Goal: Task Accomplishment & Management: Use online tool/utility

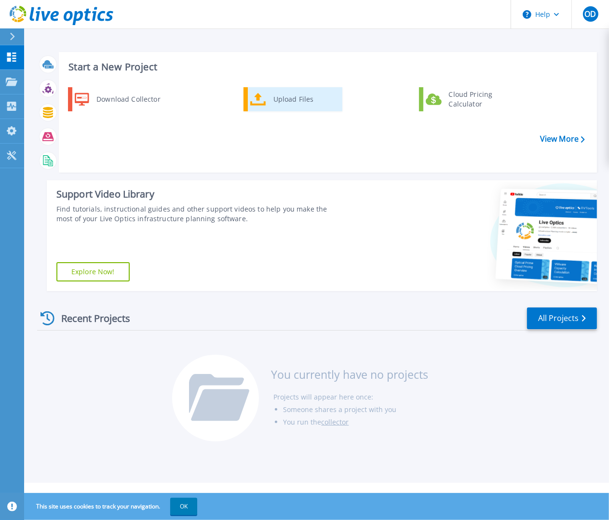
click at [276, 102] on div "Upload Files" at bounding box center [304, 99] width 71 height 19
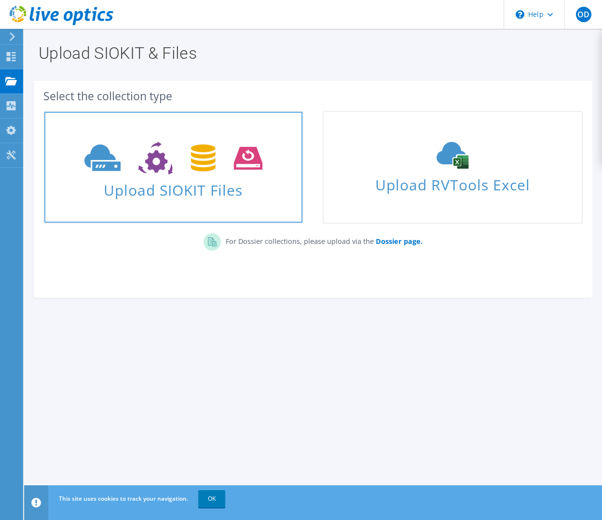
click at [200, 156] on use at bounding box center [173, 158] width 178 height 33
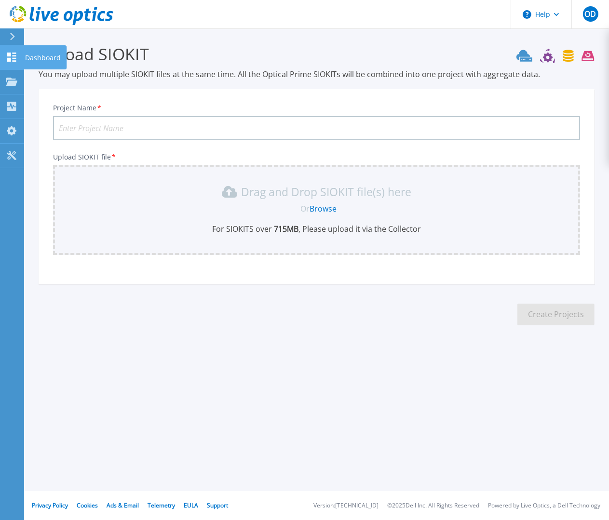
click at [16, 55] on icon at bounding box center [12, 57] width 12 height 9
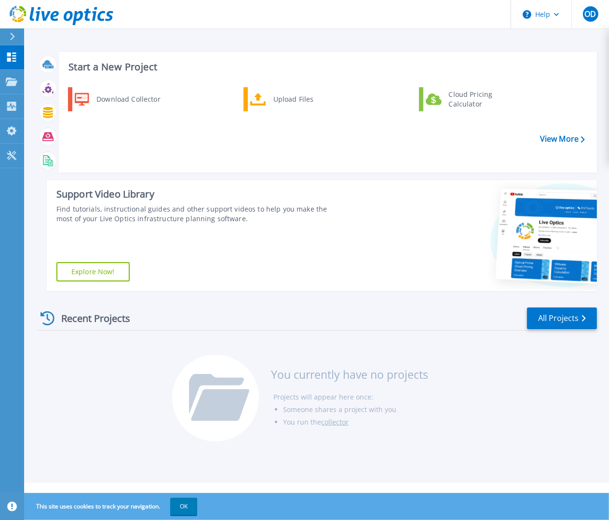
click at [15, 39] on div at bounding box center [16, 36] width 15 height 16
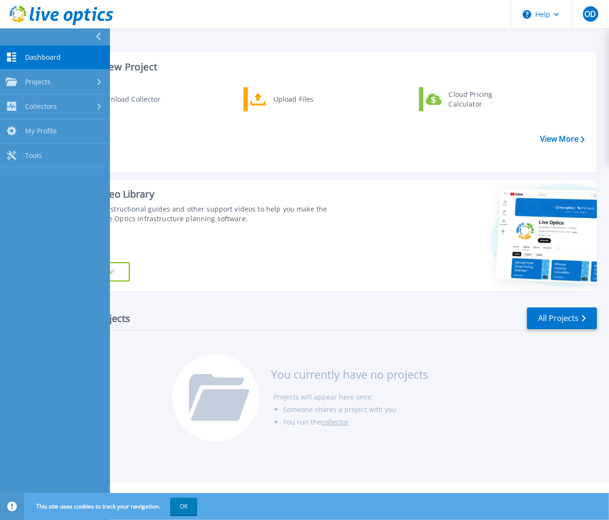
click at [96, 33] on icon at bounding box center [97, 37] width 5 height 8
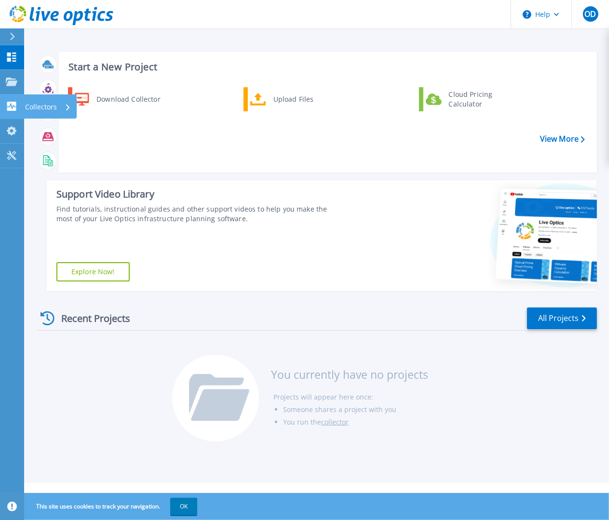
click at [42, 103] on p "Collectors" at bounding box center [41, 107] width 32 height 25
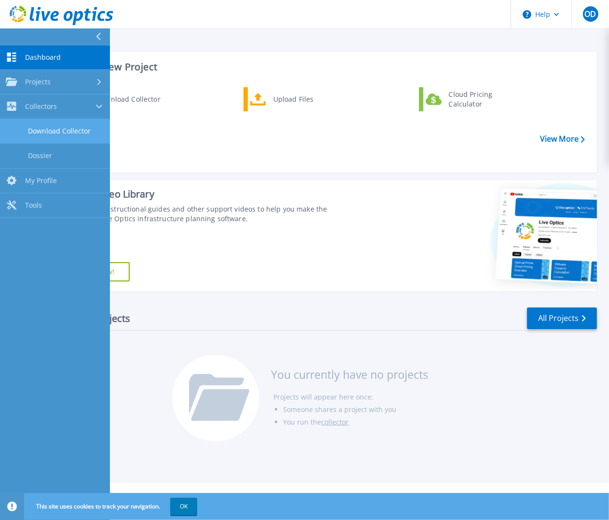
click at [55, 127] on link "Download Collector" at bounding box center [55, 131] width 110 height 25
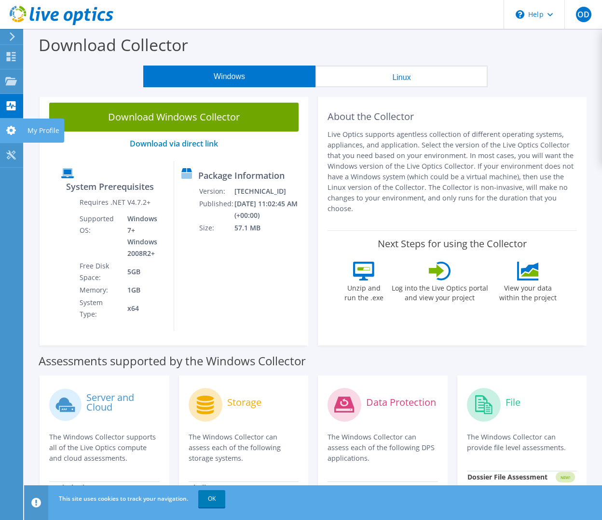
click at [8, 131] on use at bounding box center [11, 130] width 10 height 9
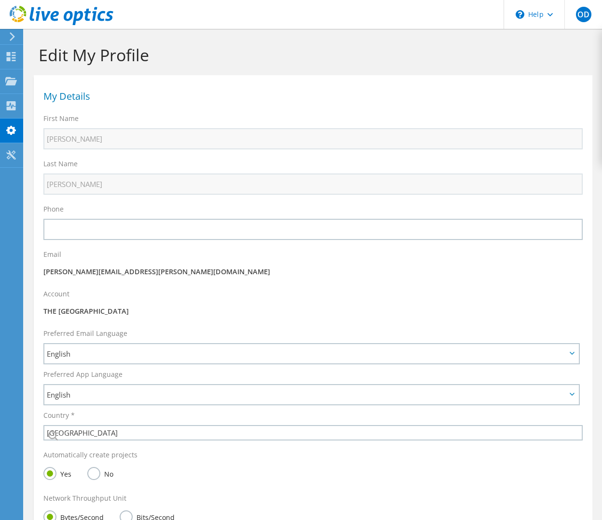
select select "108"
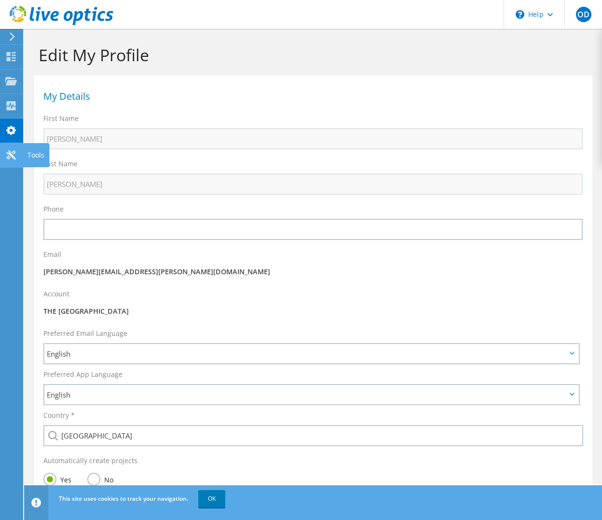
click at [15, 154] on icon at bounding box center [11, 154] width 12 height 9
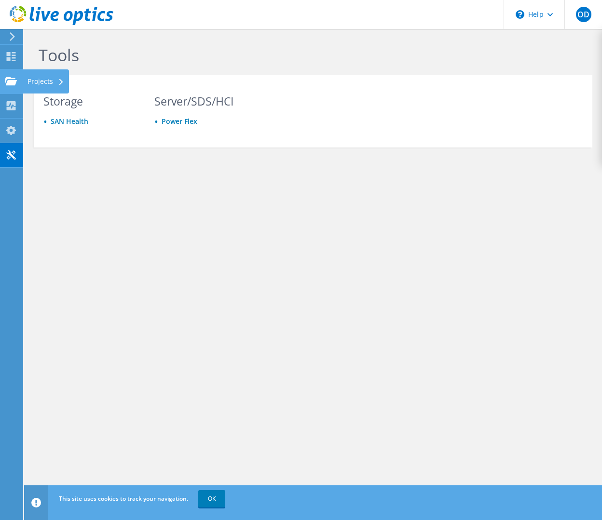
click at [6, 80] on icon at bounding box center [11, 81] width 12 height 9
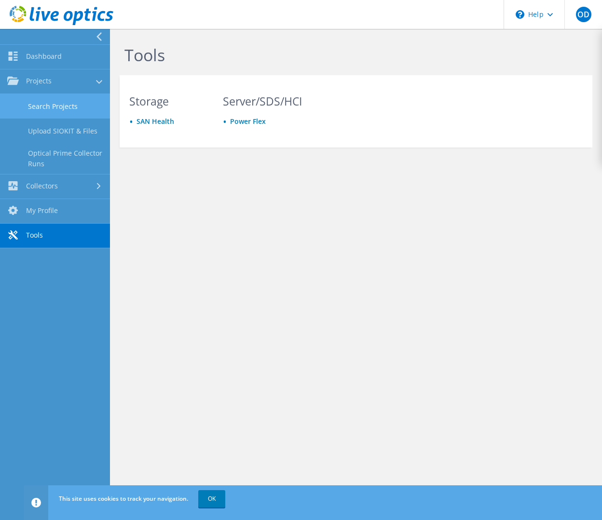
click at [62, 107] on link "Search Projects" at bounding box center [55, 106] width 110 height 25
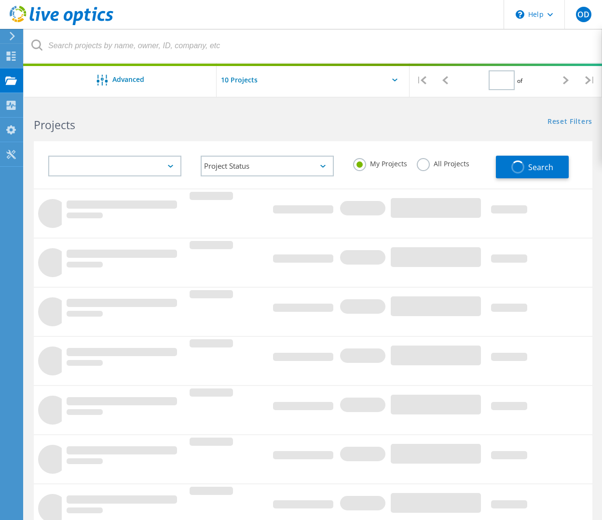
type input "1"
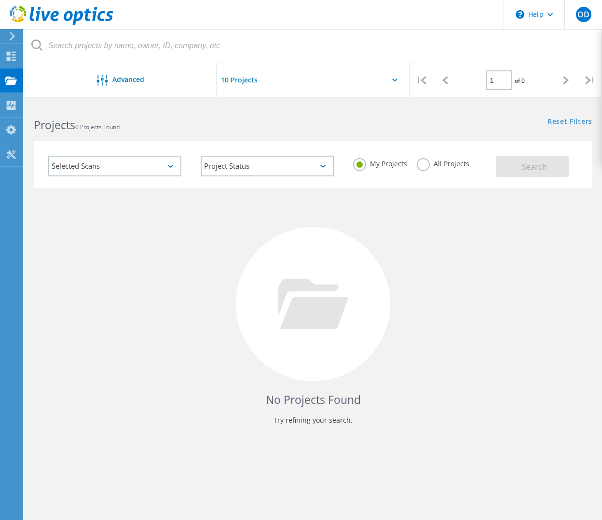
click at [248, 80] on input "text" at bounding box center [265, 80] width 96 height 34
click at [207, 222] on div "No Projects Found Try refining your search." at bounding box center [313, 313] width 558 height 249
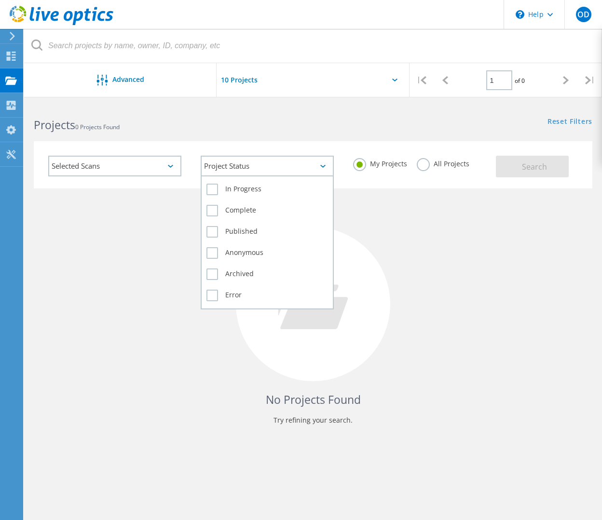
click at [243, 158] on div "Project Status" at bounding box center [267, 166] width 133 height 21
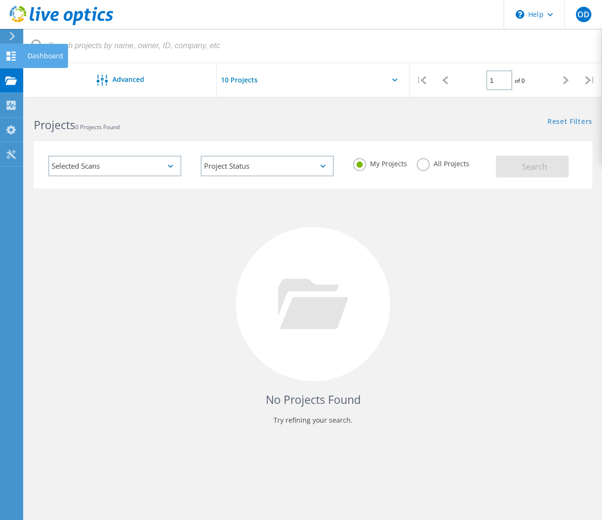
click at [10, 54] on use at bounding box center [11, 56] width 9 height 9
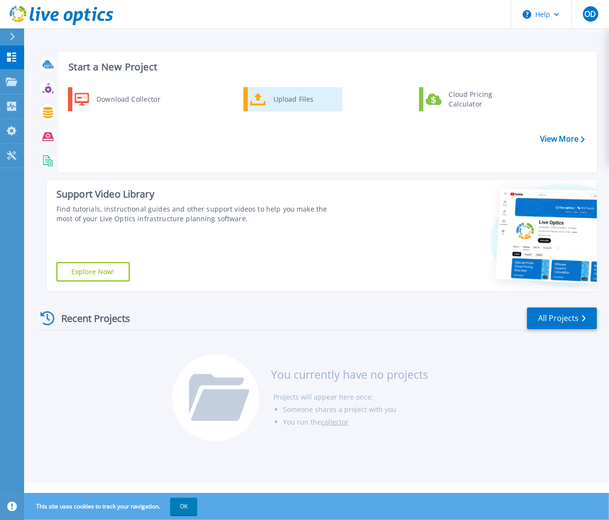
click at [276, 104] on div "Upload Files" at bounding box center [304, 99] width 71 height 19
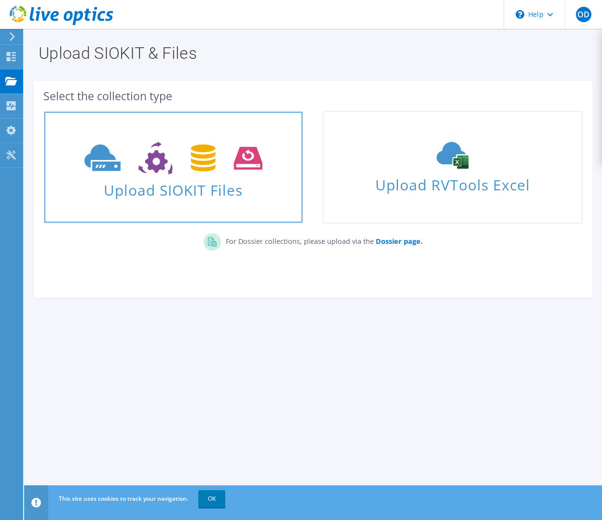
click at [199, 192] on span "Upload SIOKIT Files" at bounding box center [173, 187] width 258 height 21
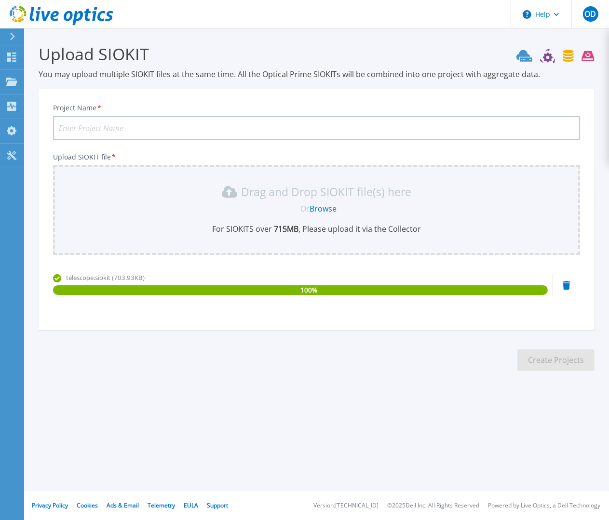
click at [133, 134] on input "Project Name *" at bounding box center [316, 128] width 527 height 24
type input "V"
type input "UWI [PERSON_NAME] VXRAIL"
click at [561, 362] on button "Create Projects" at bounding box center [555, 361] width 77 height 22
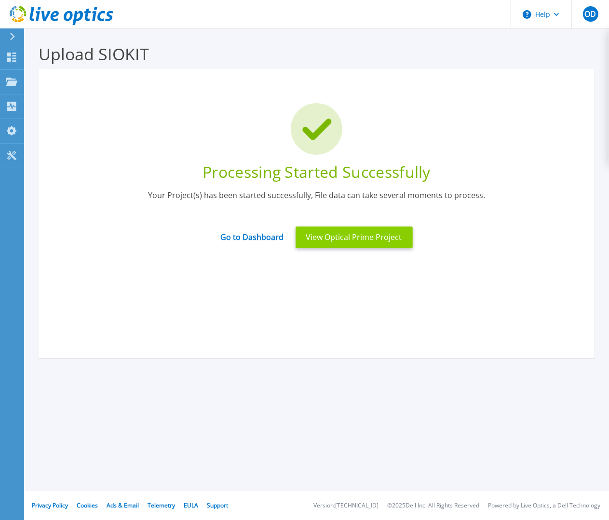
click at [349, 234] on button "View Optical Prime Project" at bounding box center [354, 238] width 117 height 22
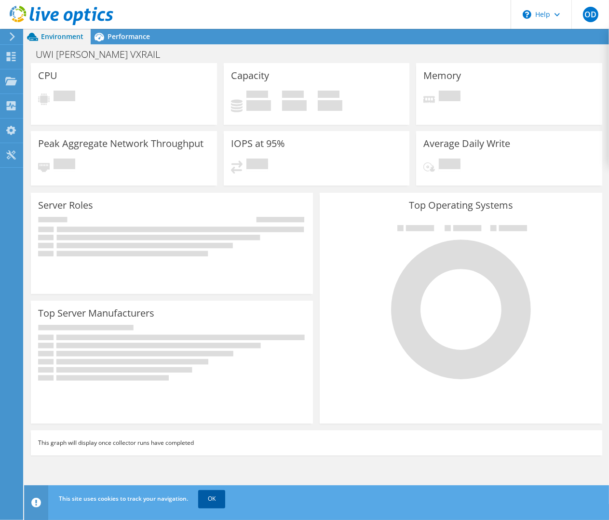
click at [215, 501] on link "OK" at bounding box center [211, 498] width 27 height 17
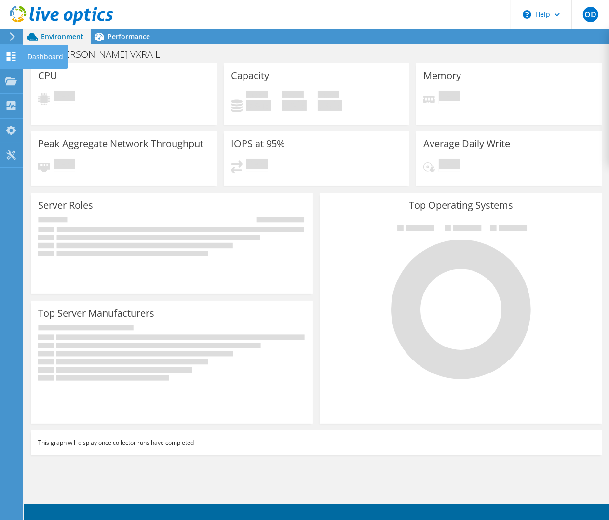
click at [11, 55] on icon at bounding box center [11, 56] width 12 height 9
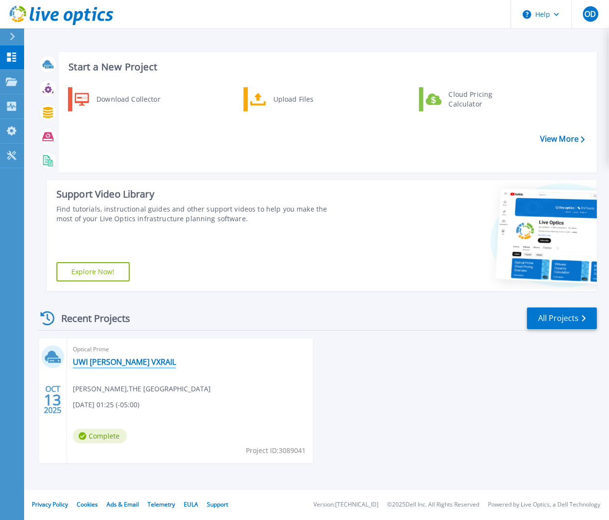
click at [121, 363] on link "UWI [PERSON_NAME] VXRAIL" at bounding box center [124, 362] width 103 height 10
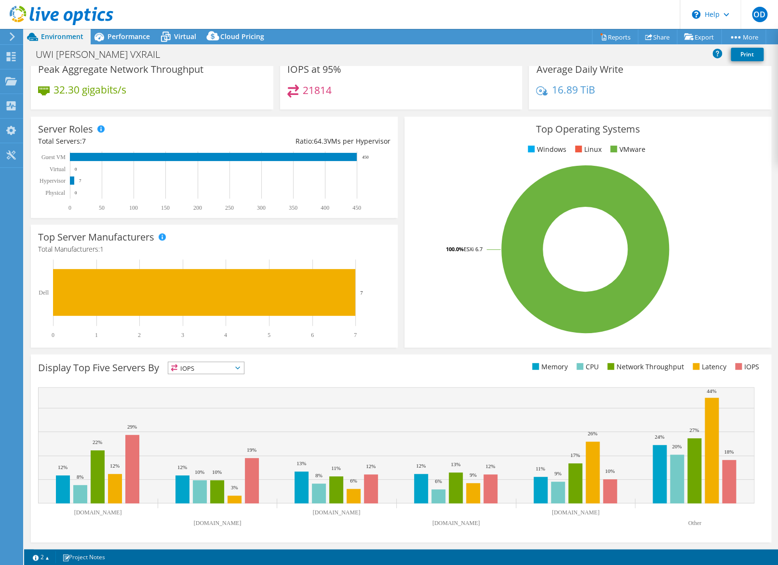
scroll to position [78, 0]
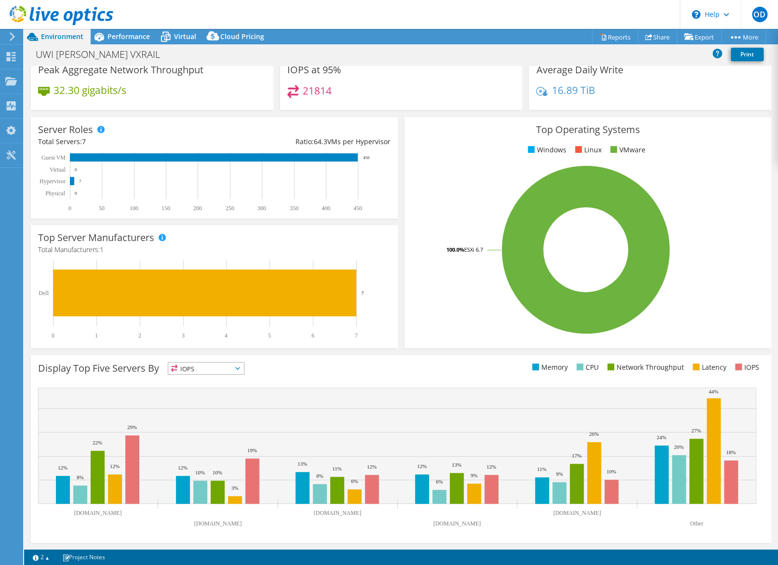
click at [239, 370] on span "IOPS" at bounding box center [206, 369] width 76 height 12
click at [609, 56] on link "Print" at bounding box center [747, 55] width 33 height 14
click at [111, 35] on span "Performance" at bounding box center [129, 36] width 42 height 9
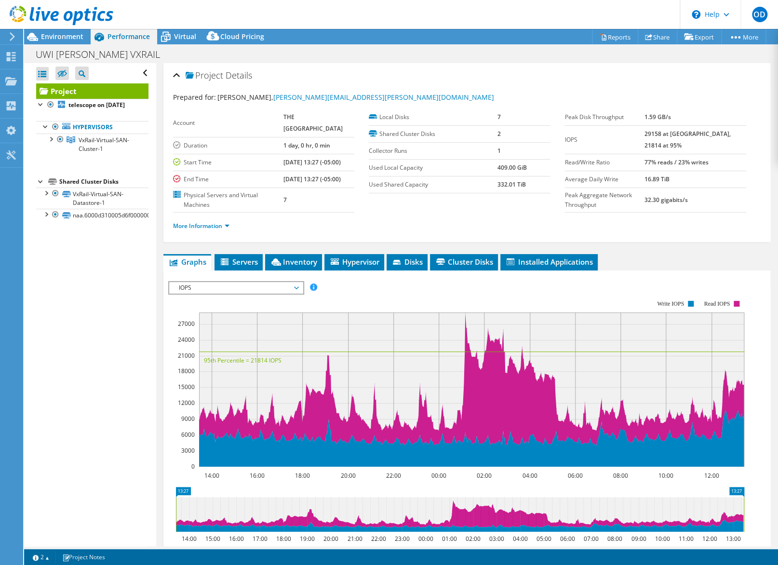
scroll to position [0, 0]
click at [48, 197] on div at bounding box center [46, 193] width 10 height 10
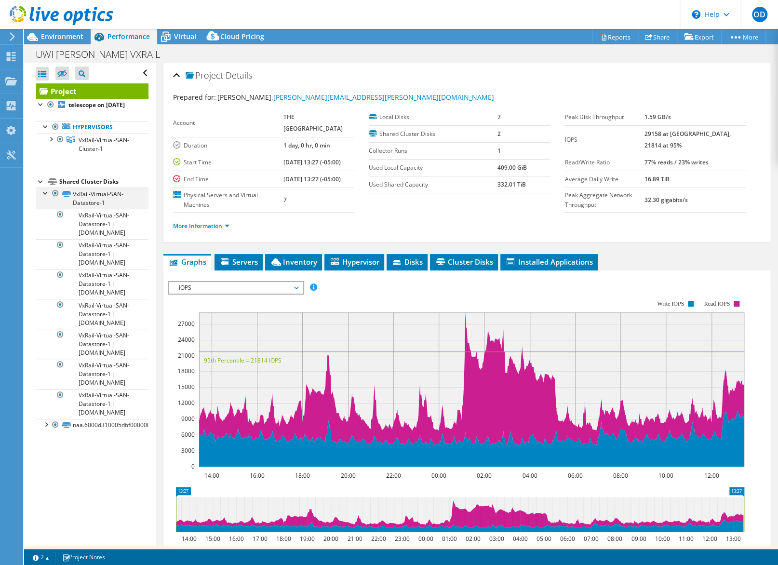
click at [48, 197] on div at bounding box center [46, 193] width 10 height 10
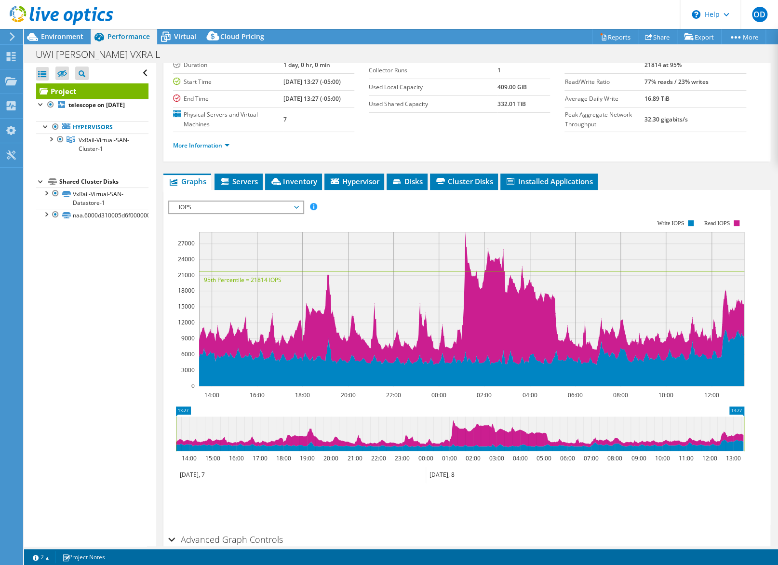
scroll to position [128, 0]
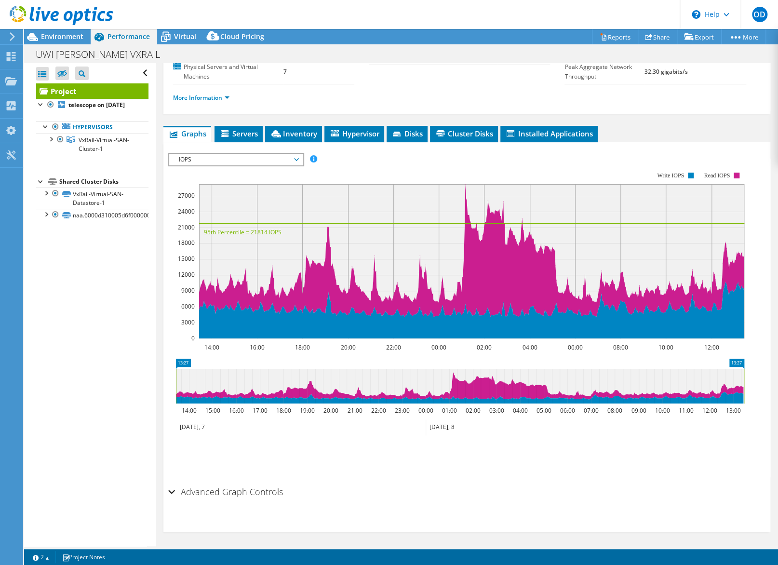
click at [174, 495] on div "Advanced Graph Controls" at bounding box center [466, 492] width 597 height 21
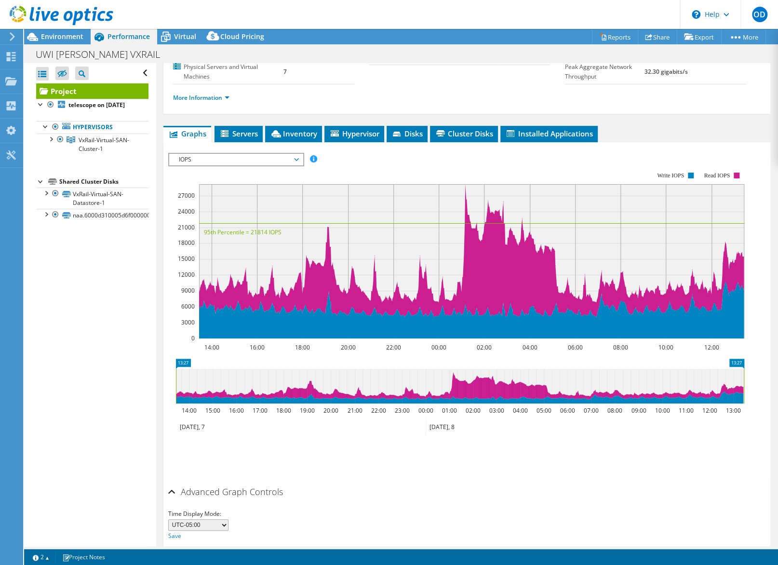
scroll to position [166, 0]
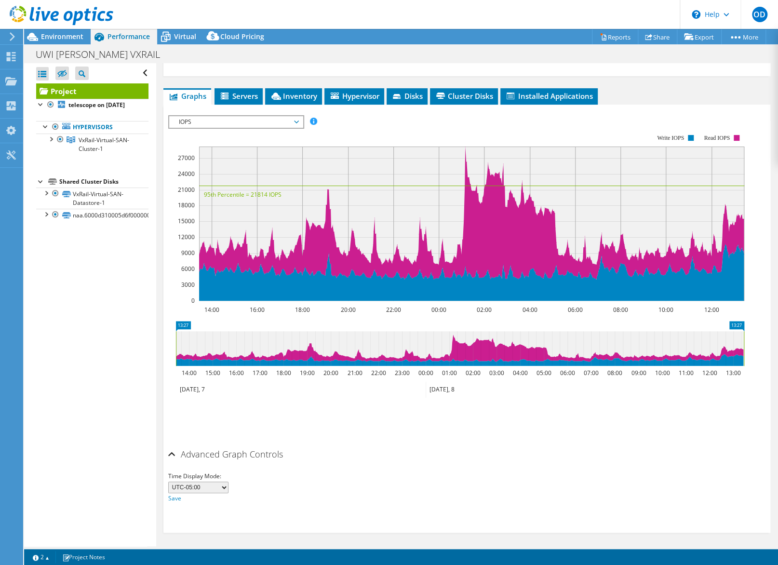
click at [178, 453] on h2 "Advanced Graph Controls" at bounding box center [225, 454] width 115 height 19
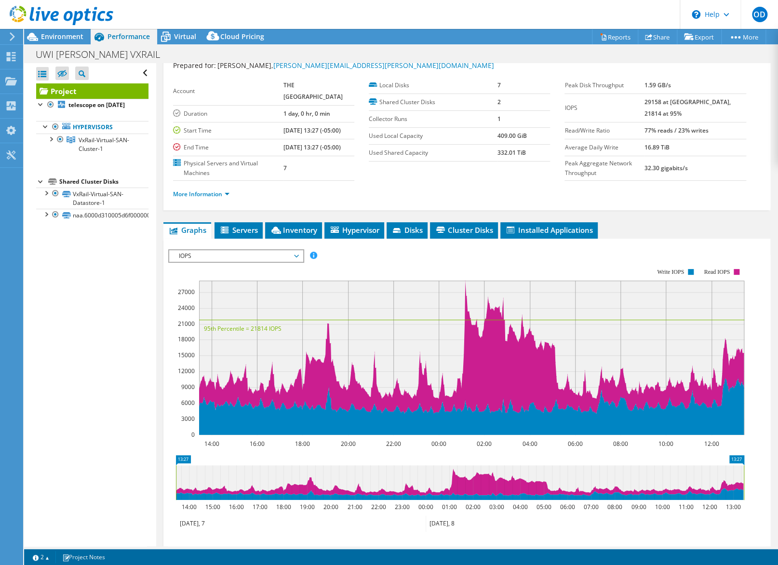
scroll to position [0, 0]
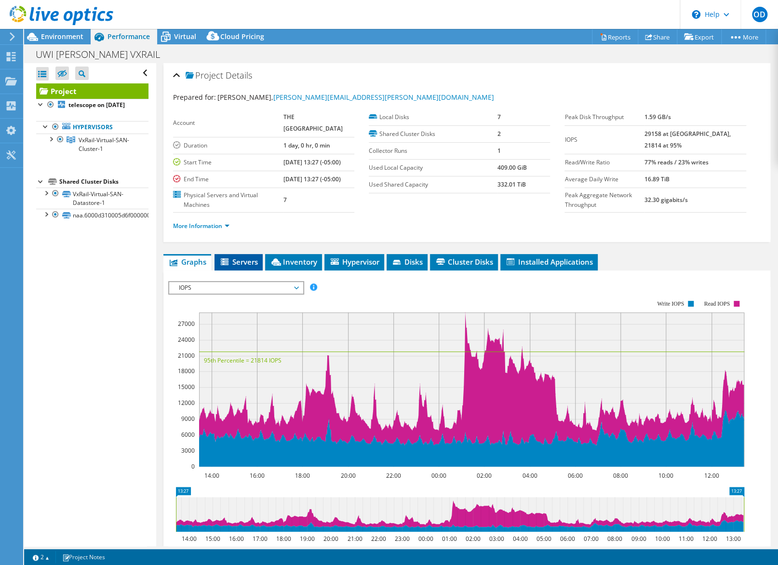
click at [231, 262] on span "Servers" at bounding box center [238, 262] width 39 height 10
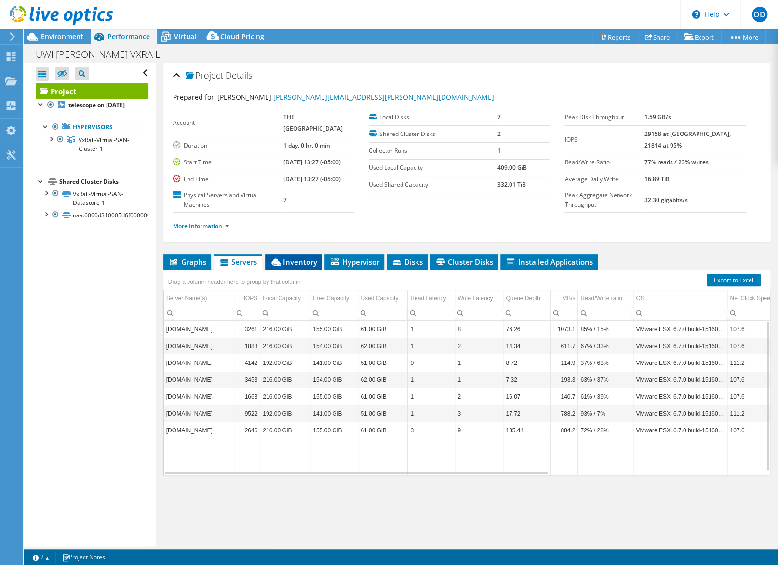
click at [291, 258] on span "Inventory" at bounding box center [293, 262] width 47 height 10
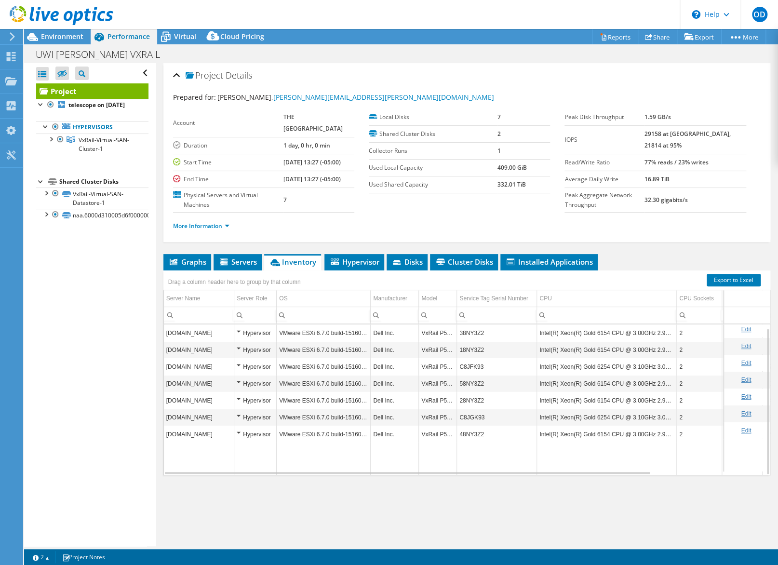
scroll to position [3, 0]
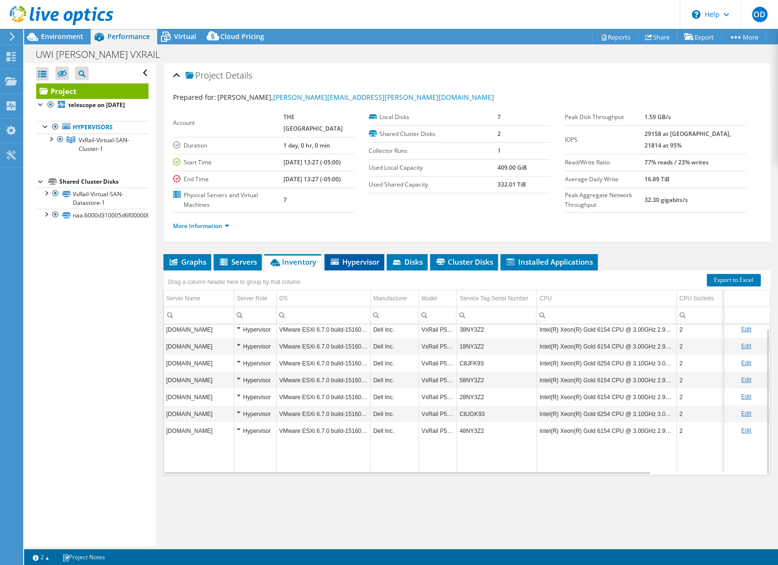
click at [350, 260] on span "Hypervisor" at bounding box center [354, 262] width 50 height 10
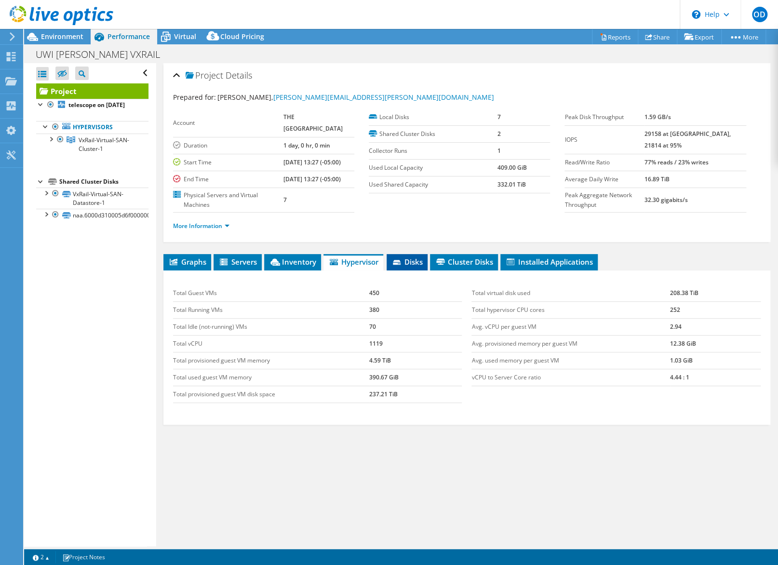
click at [415, 260] on span "Disks" at bounding box center [407, 262] width 31 height 10
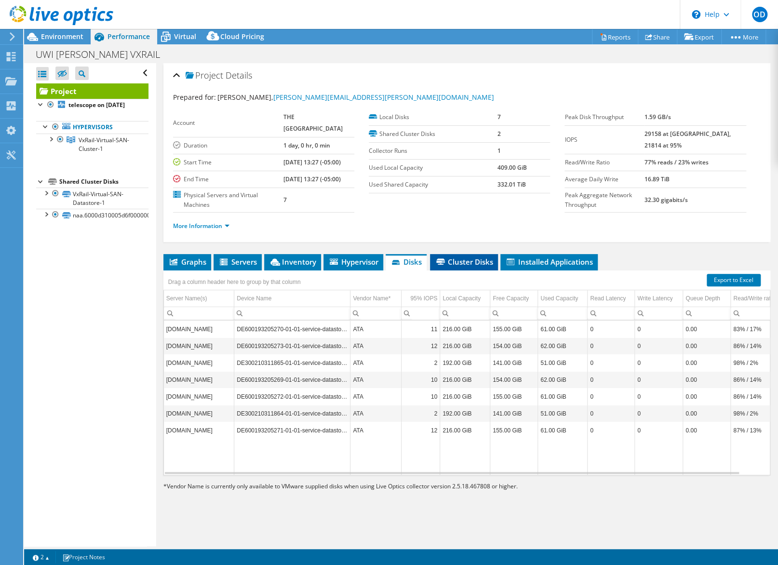
click at [464, 264] on span "Cluster Disks" at bounding box center [464, 262] width 58 height 10
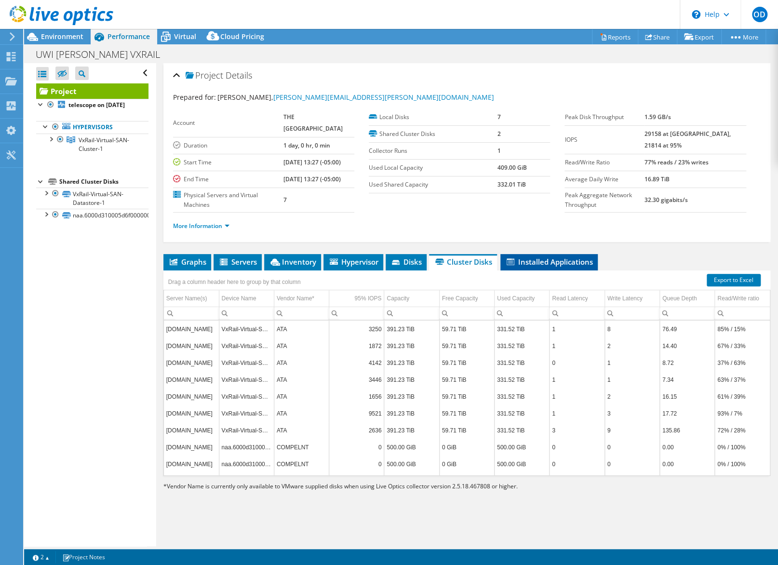
click at [567, 265] on li "Installed Applications" at bounding box center [549, 262] width 97 height 16
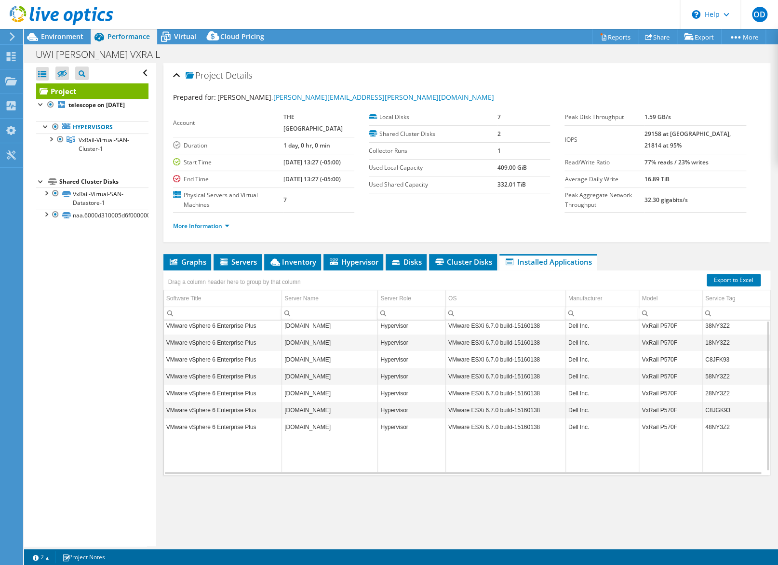
scroll to position [0, 0]
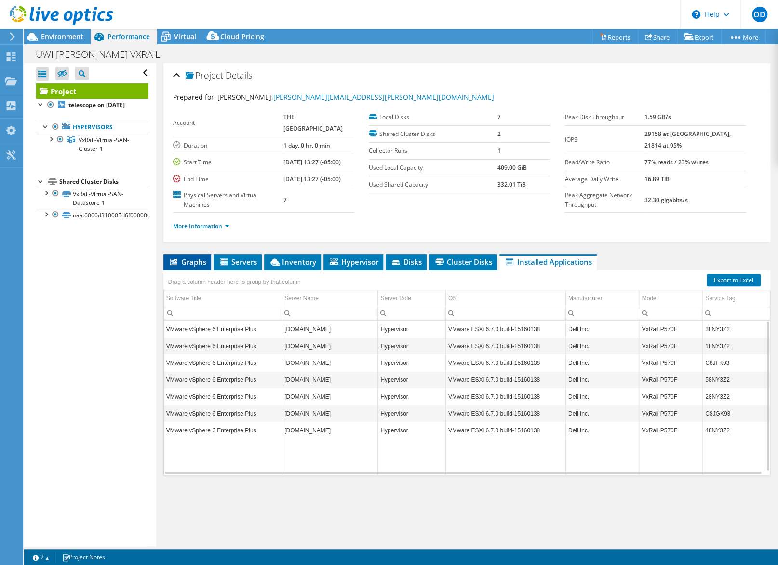
click at [187, 264] on span "Graphs" at bounding box center [187, 262] width 38 height 10
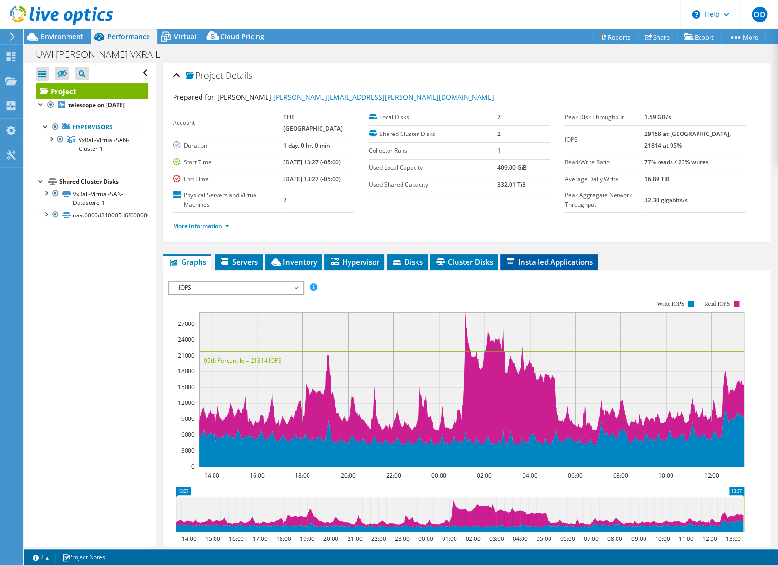
click at [562, 262] on span "Installed Applications" at bounding box center [549, 262] width 88 height 10
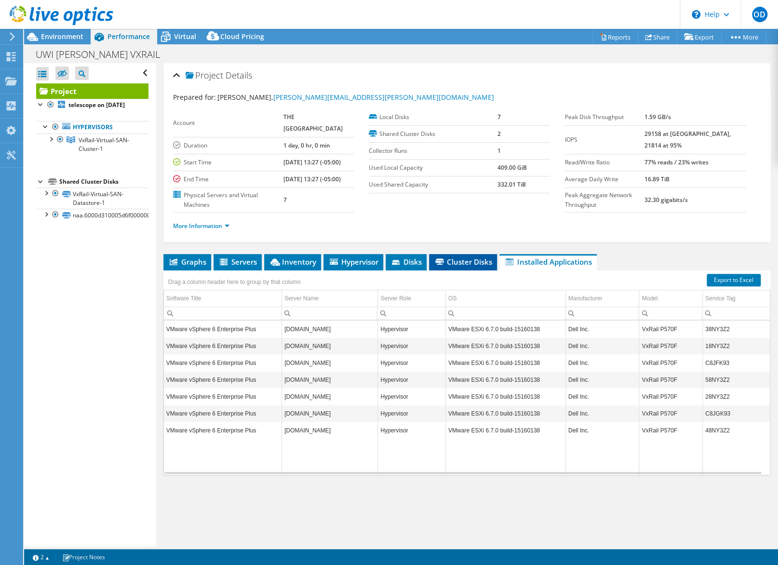
click at [468, 257] on span "Cluster Disks" at bounding box center [463, 262] width 58 height 10
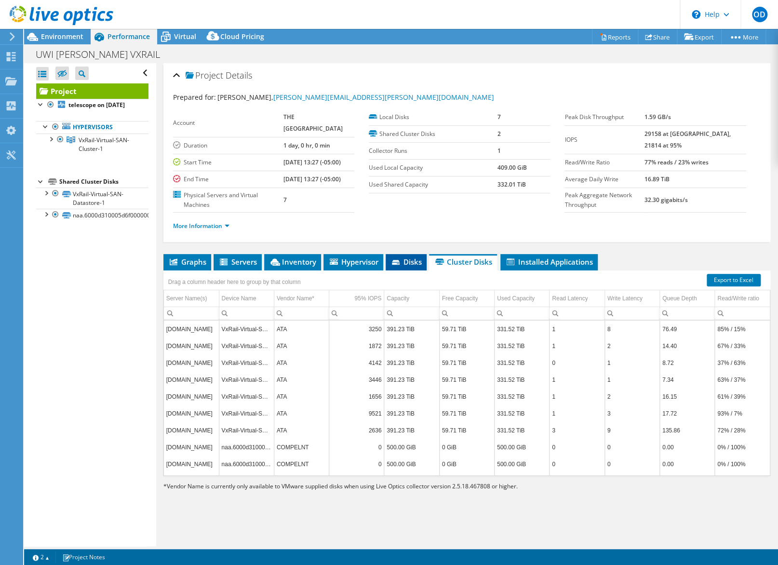
click at [407, 258] on span "Disks" at bounding box center [406, 262] width 31 height 10
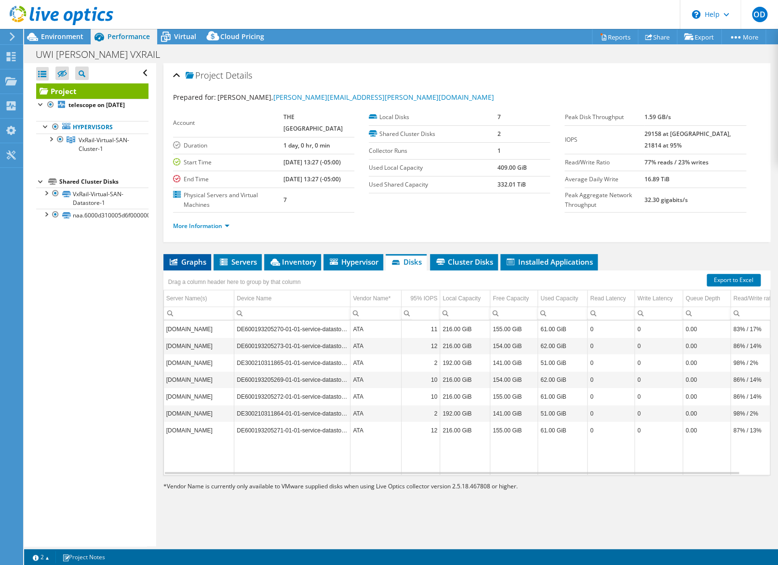
click at [184, 258] on span "Graphs" at bounding box center [187, 262] width 38 height 10
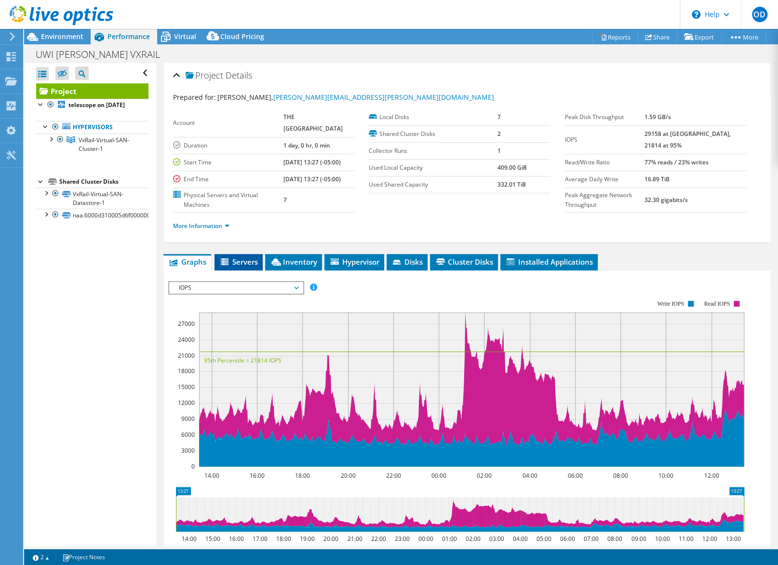
click at [245, 261] on span "Servers" at bounding box center [238, 262] width 39 height 10
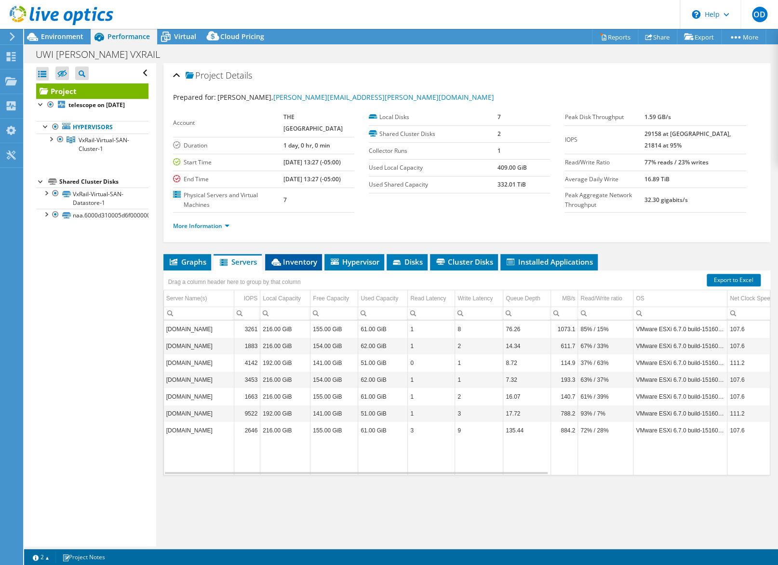
click at [305, 260] on span "Inventory" at bounding box center [293, 262] width 47 height 10
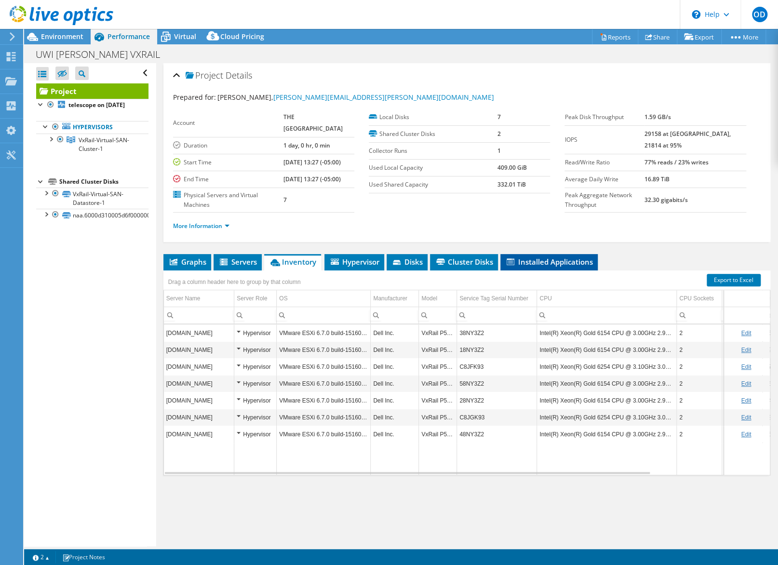
click at [564, 258] on span "Installed Applications" at bounding box center [549, 262] width 88 height 10
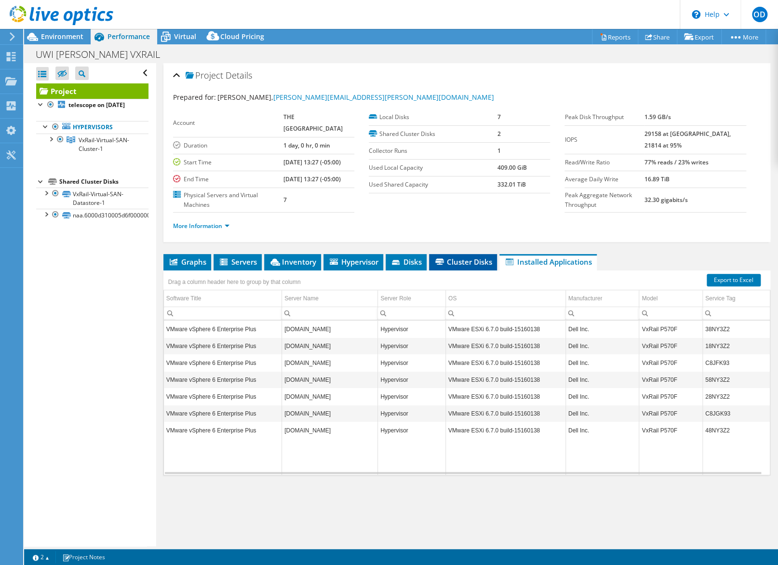
click at [475, 254] on li "Cluster Disks" at bounding box center [463, 262] width 68 height 16
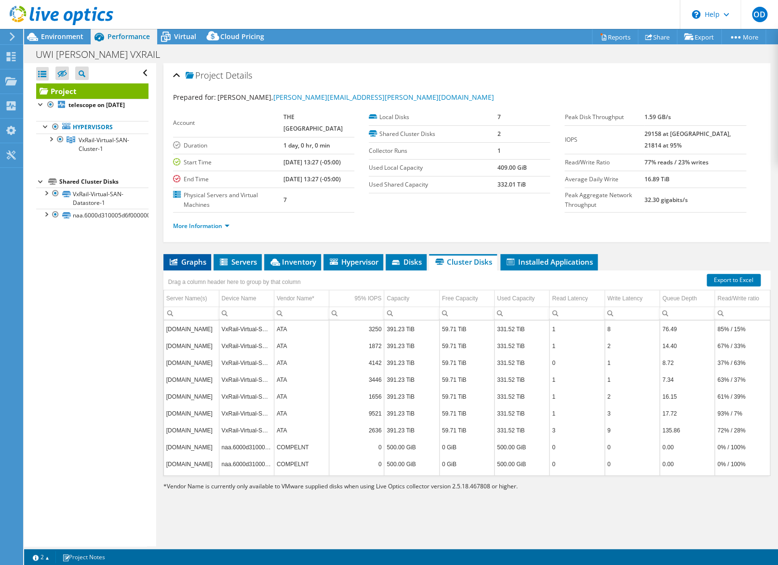
click at [188, 262] on span "Graphs" at bounding box center [187, 262] width 38 height 10
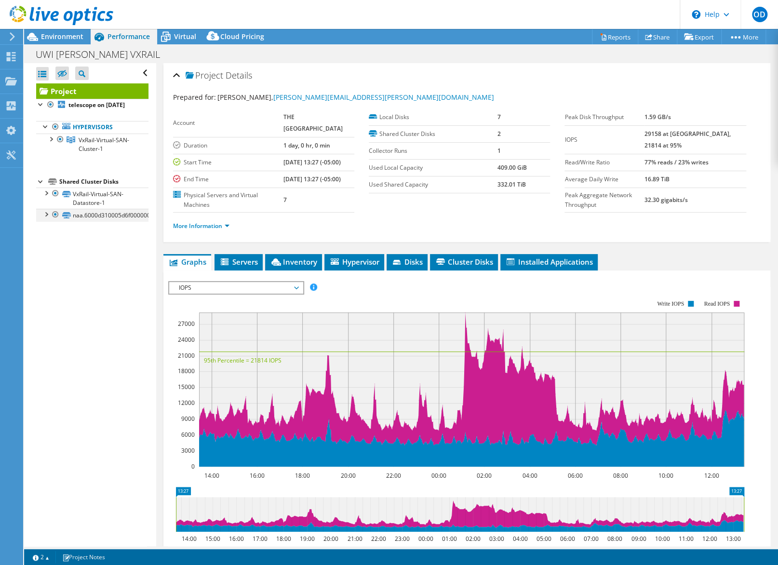
click at [45, 218] on div at bounding box center [46, 214] width 10 height 10
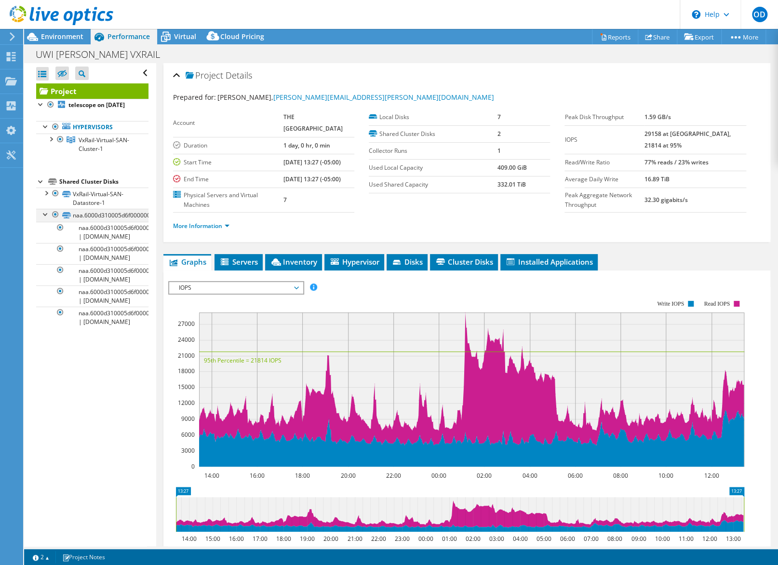
click at [45, 218] on div at bounding box center [46, 214] width 10 height 10
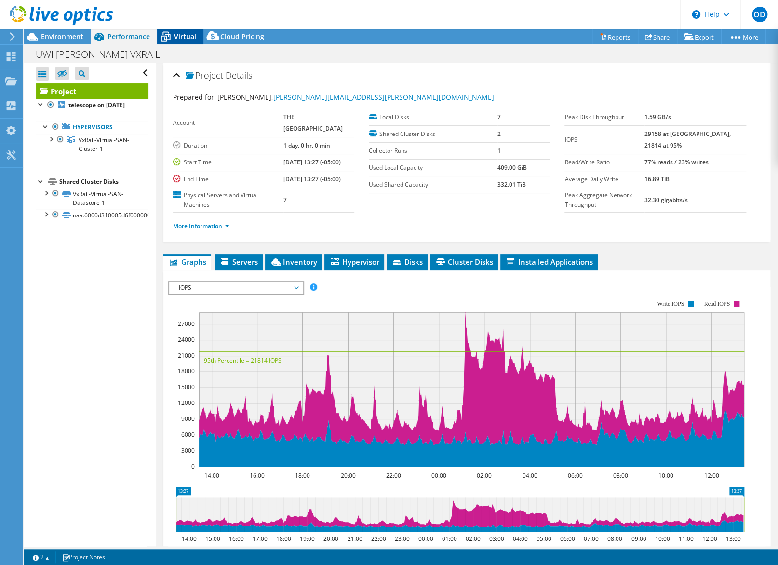
click at [176, 36] on span "Virtual" at bounding box center [185, 36] width 22 height 9
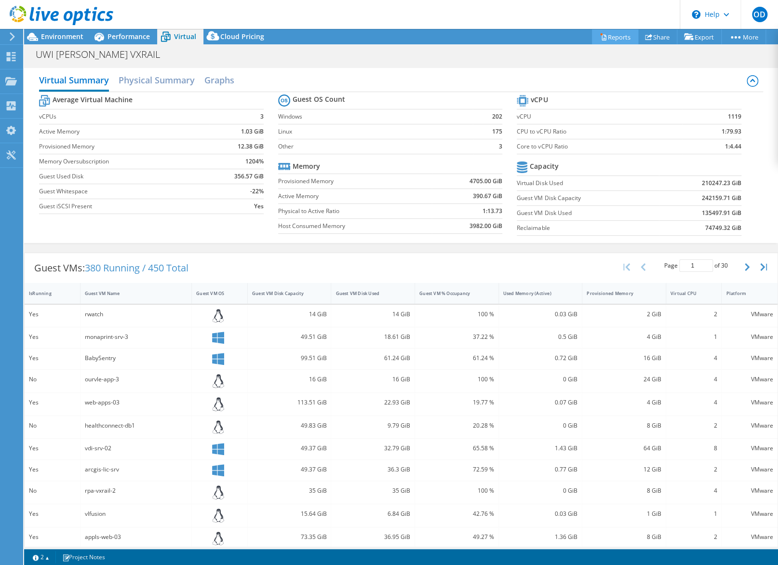
click at [601, 37] on link "Reports" at bounding box center [615, 36] width 46 height 15
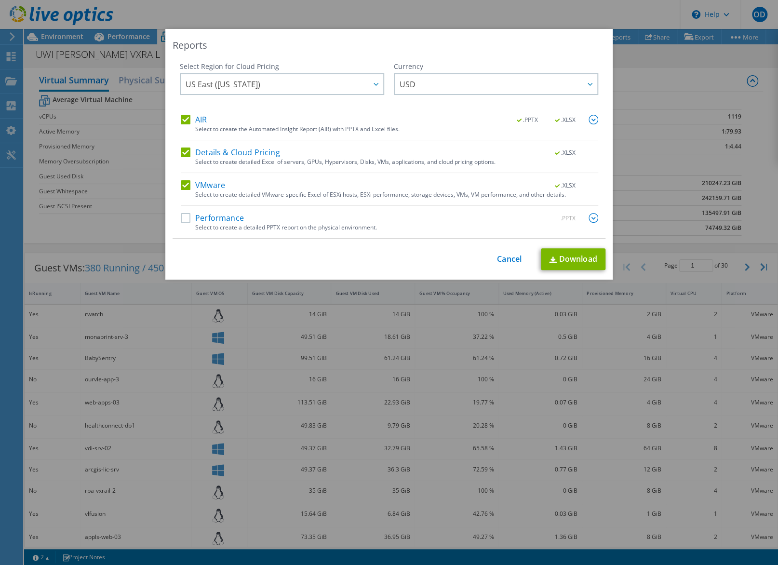
click at [182, 216] on label "Performance" at bounding box center [212, 218] width 63 height 10
click at [0, 0] on input "Performance" at bounding box center [0, 0] width 0 height 0
click at [500, 261] on link "Cancel" at bounding box center [509, 259] width 25 height 9
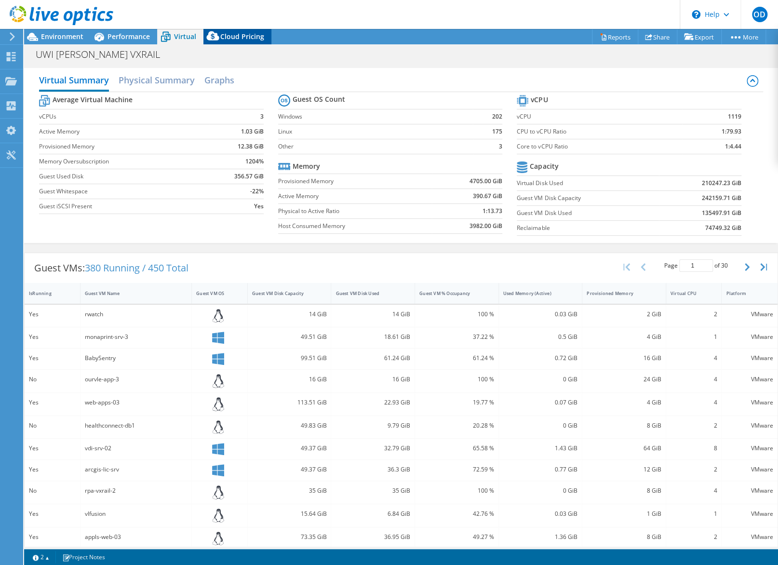
click at [241, 38] on span "Cloud Pricing" at bounding box center [242, 36] width 44 height 9
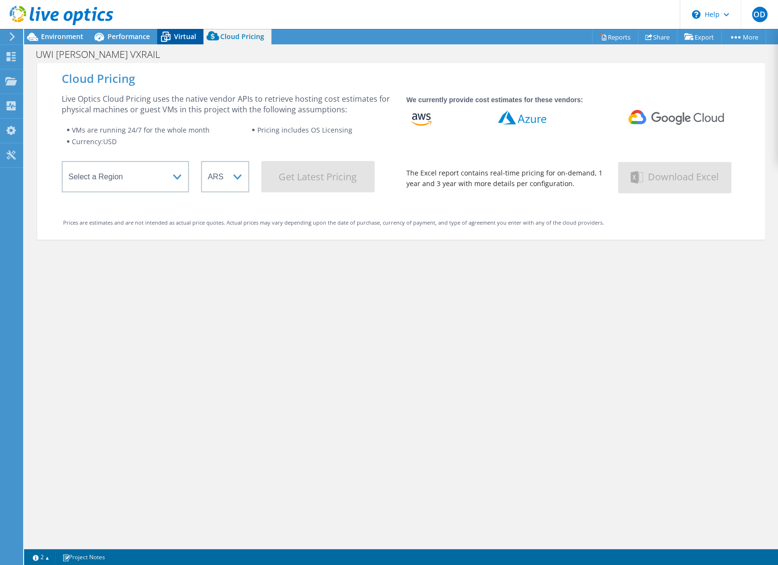
click at [166, 34] on icon at bounding box center [166, 38] width 10 height 8
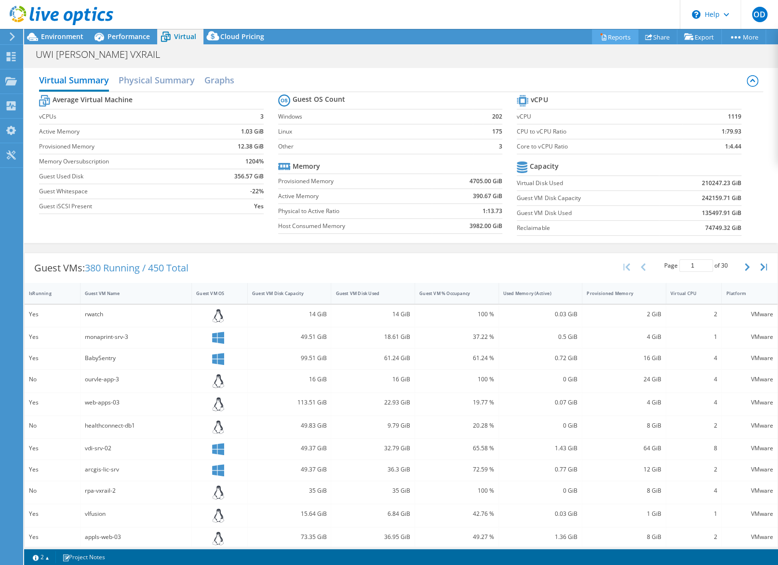
click at [608, 40] on link "Reports" at bounding box center [615, 36] width 46 height 15
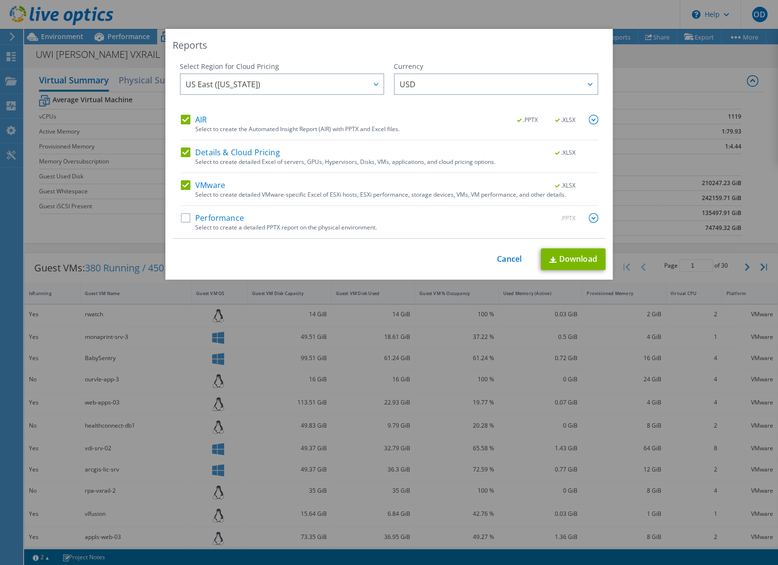
click at [183, 148] on label "Details & Cloud Pricing" at bounding box center [230, 153] width 99 height 10
click at [0, 0] on input "Details & Cloud Pricing" at bounding box center [0, 0] width 0 height 0
click at [183, 148] on label "Details & Cloud Pricing" at bounding box center [230, 153] width 99 height 10
click at [0, 0] on input "Details & Cloud Pricing" at bounding box center [0, 0] width 0 height 0
click at [509, 260] on link "Cancel" at bounding box center [509, 259] width 25 height 9
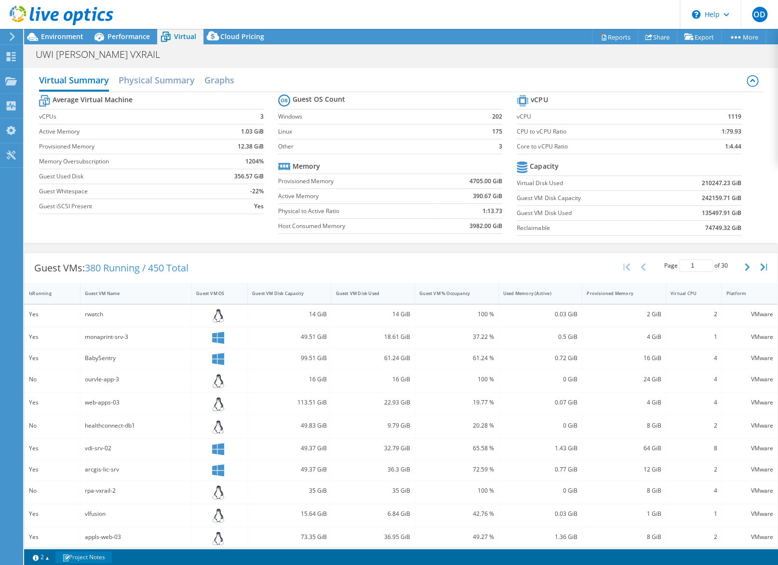
click at [75, 520] on link "Project Notes" at bounding box center [83, 557] width 56 height 12
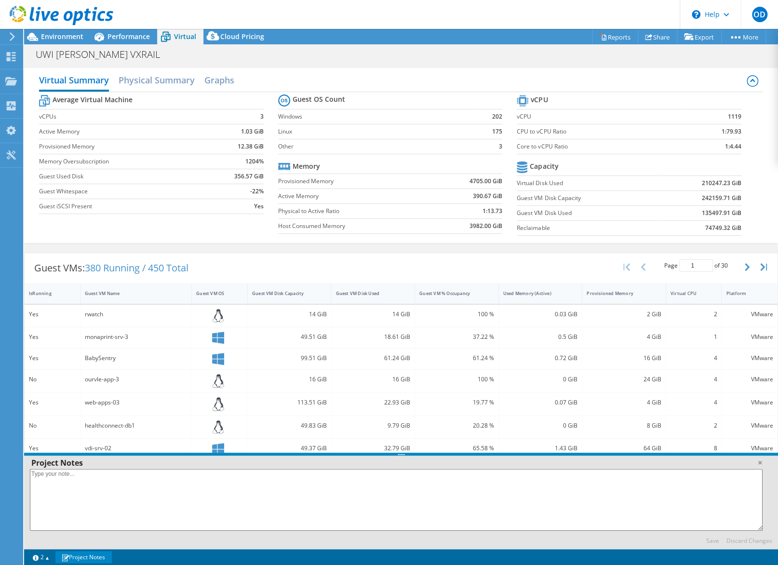
click at [76, 520] on link "Project Notes" at bounding box center [83, 557] width 56 height 12
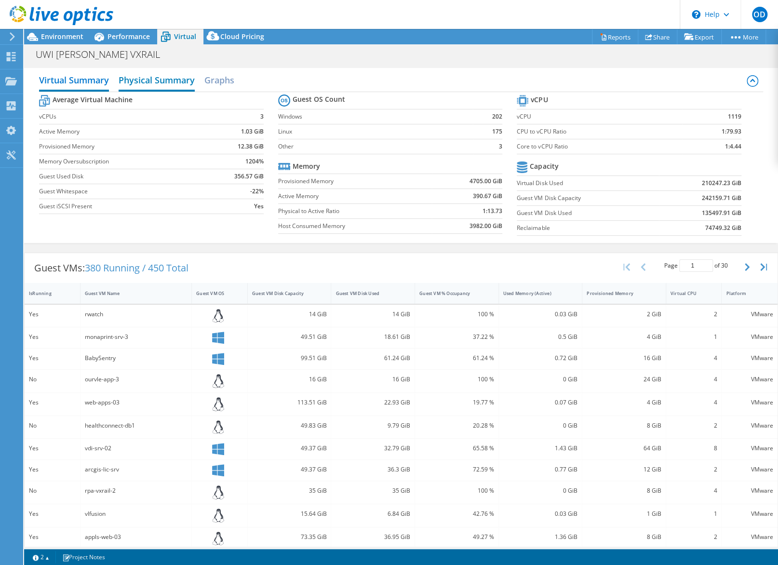
click at [153, 82] on h2 "Physical Summary" at bounding box center [157, 80] width 76 height 21
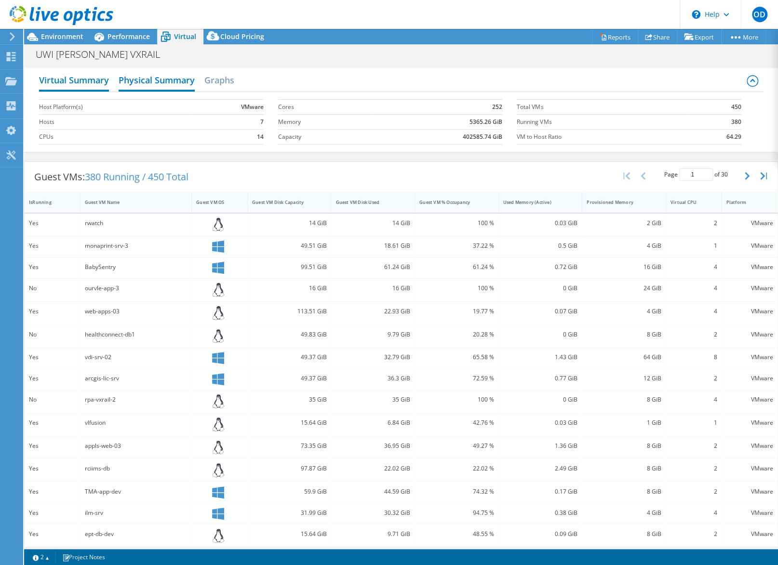
click at [68, 79] on h2 "Virtual Summary" at bounding box center [74, 80] width 70 height 21
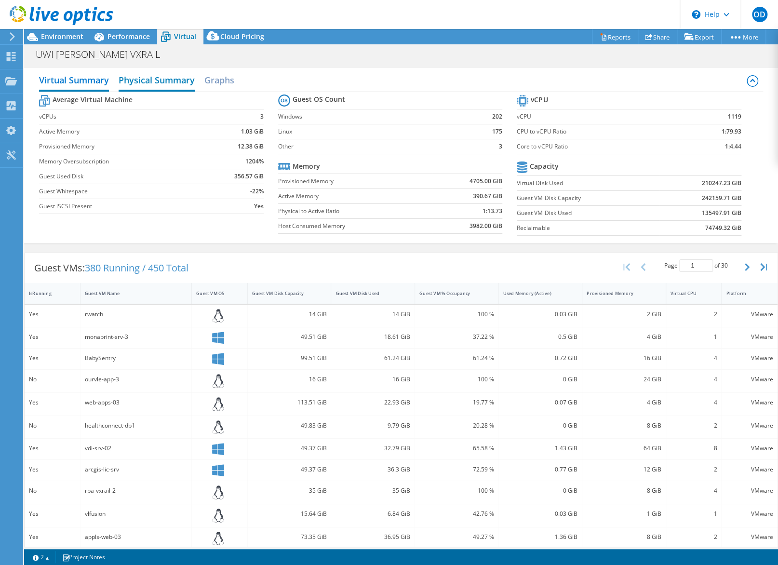
click at [145, 73] on h2 "Physical Summary" at bounding box center [157, 80] width 76 height 21
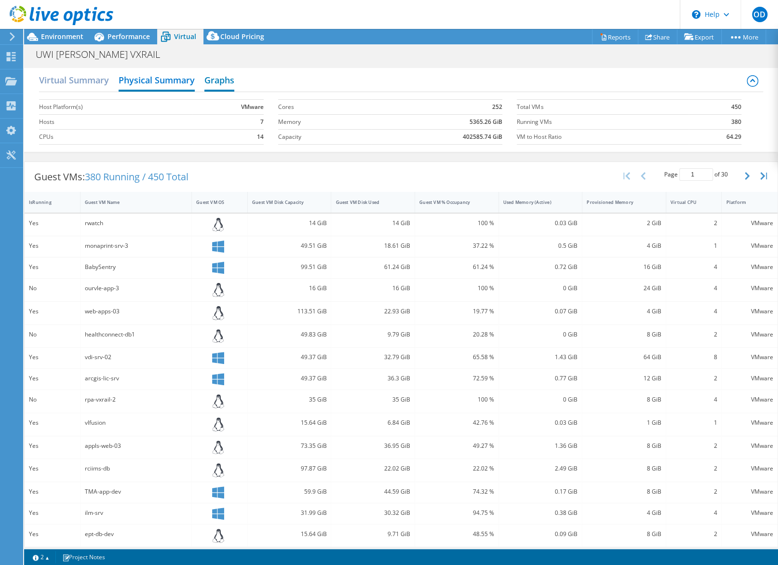
click at [226, 76] on h2 "Graphs" at bounding box center [219, 80] width 30 height 21
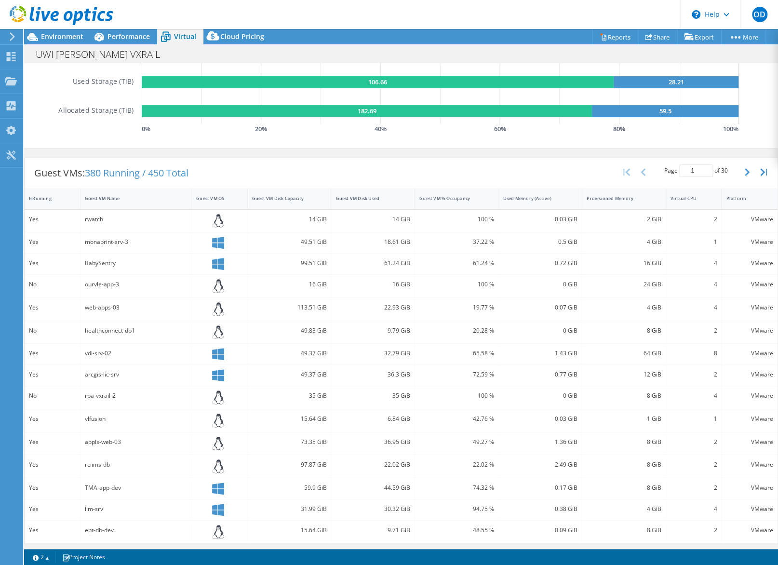
scroll to position [73, 0]
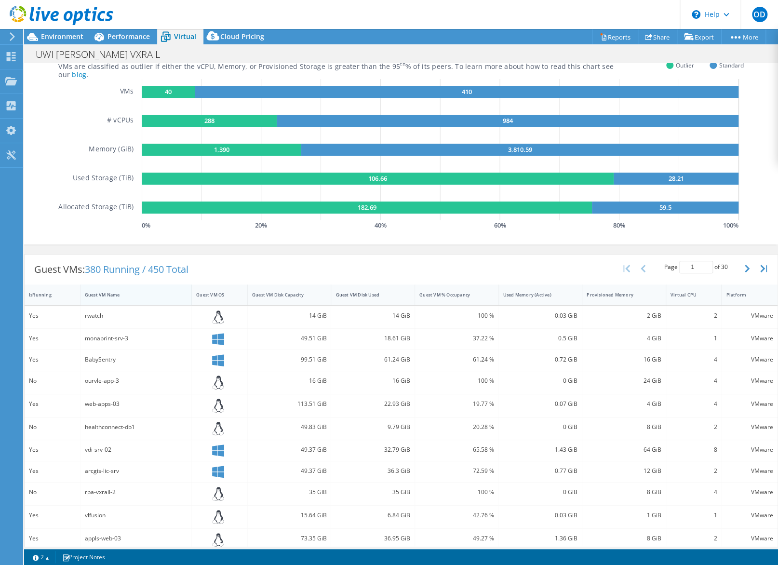
click at [93, 295] on div "Guest VM Name" at bounding box center [130, 295] width 91 height 6
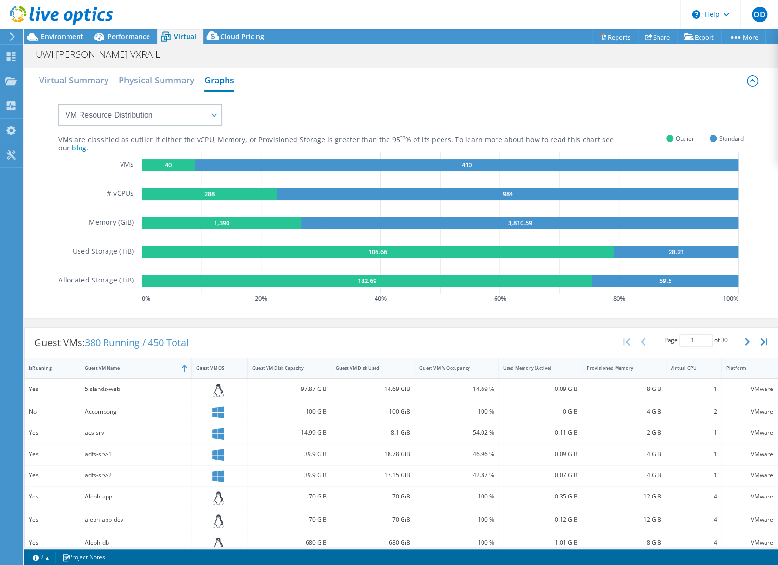
scroll to position [162, 0]
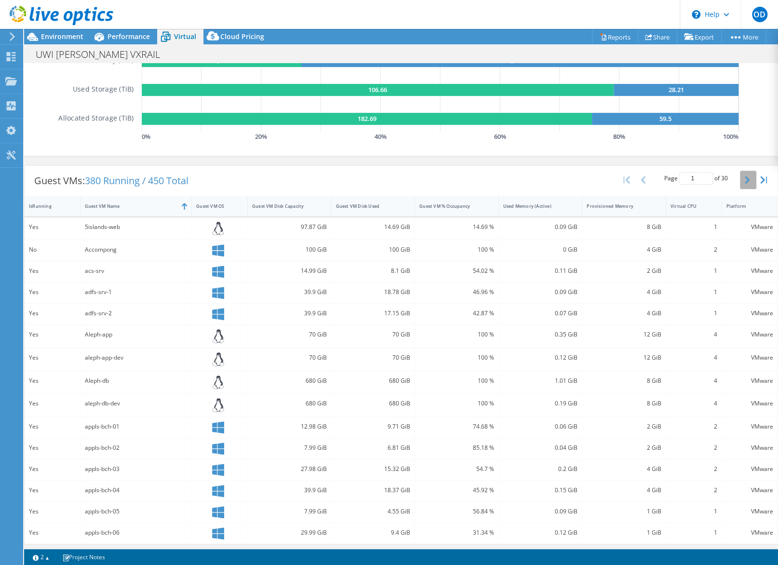
click at [609, 179] on button "button" at bounding box center [748, 180] width 16 height 18
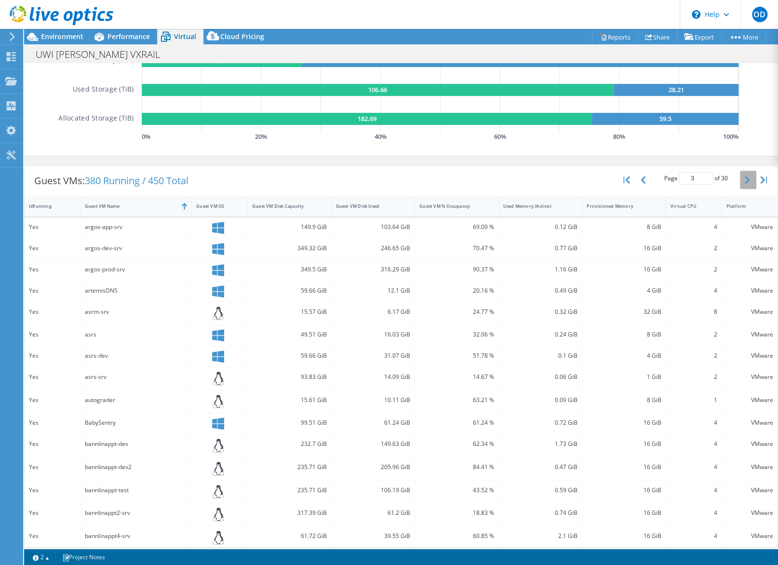
click at [609, 179] on button "button" at bounding box center [748, 180] width 16 height 18
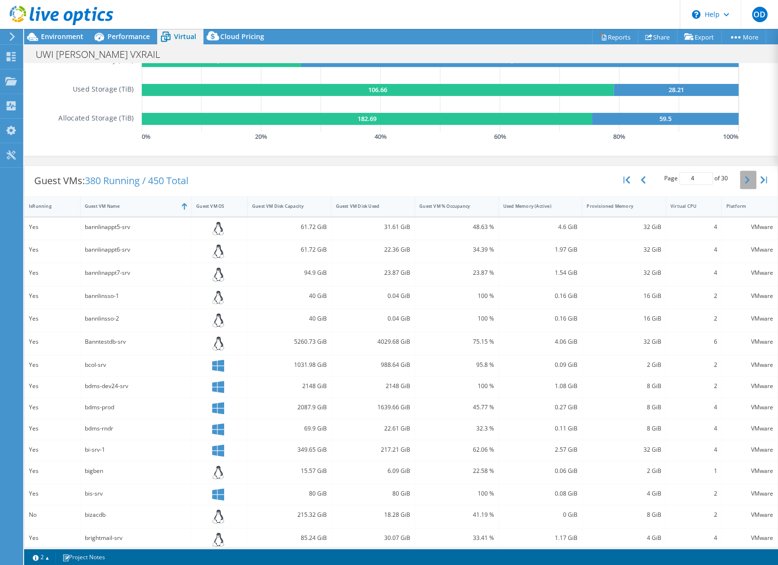
click at [609, 179] on button "button" at bounding box center [748, 180] width 16 height 18
click at [609, 179] on icon "button" at bounding box center [747, 180] width 5 height 8
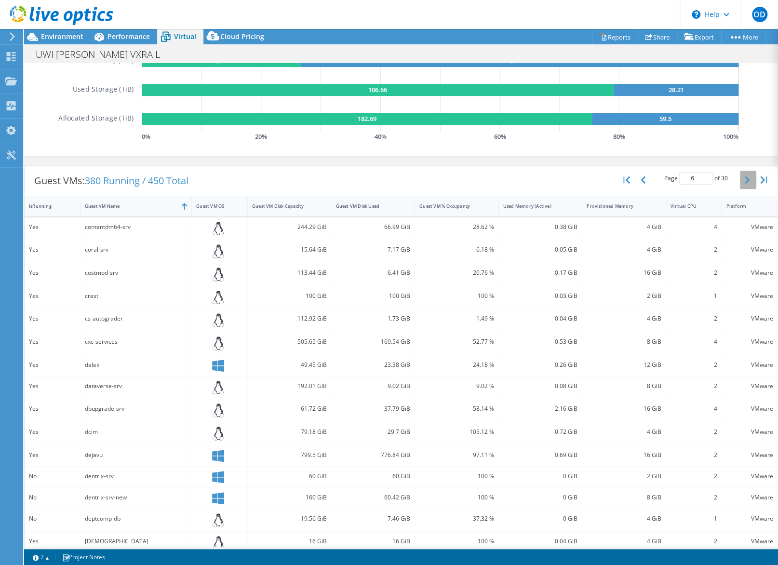
click at [609, 179] on icon "button" at bounding box center [747, 180] width 5 height 8
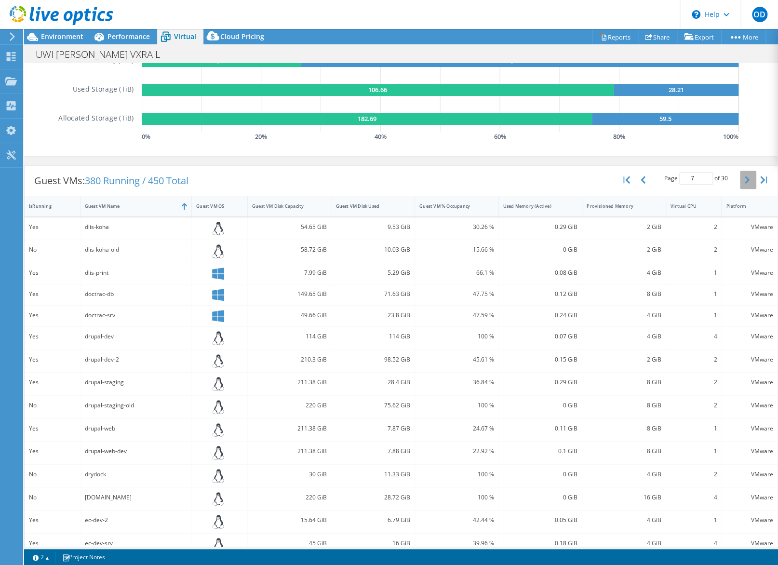
click at [609, 179] on icon "button" at bounding box center [747, 180] width 5 height 8
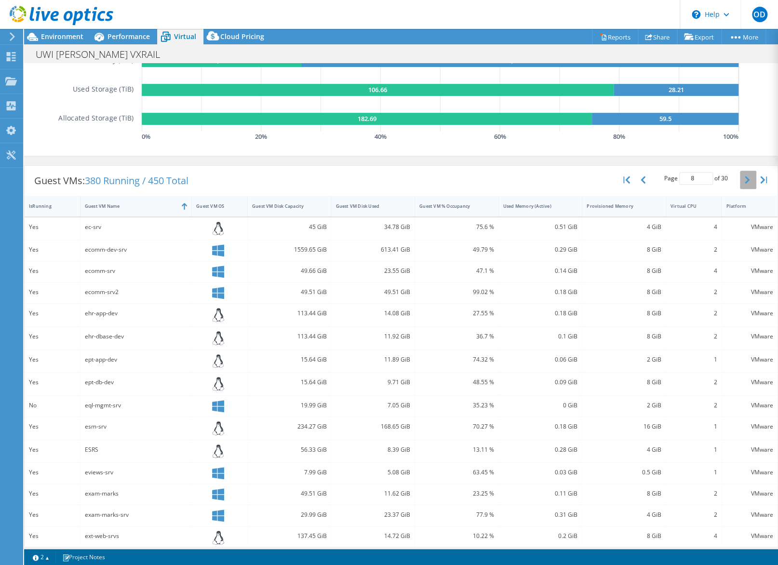
click at [609, 179] on icon "button" at bounding box center [747, 180] width 5 height 8
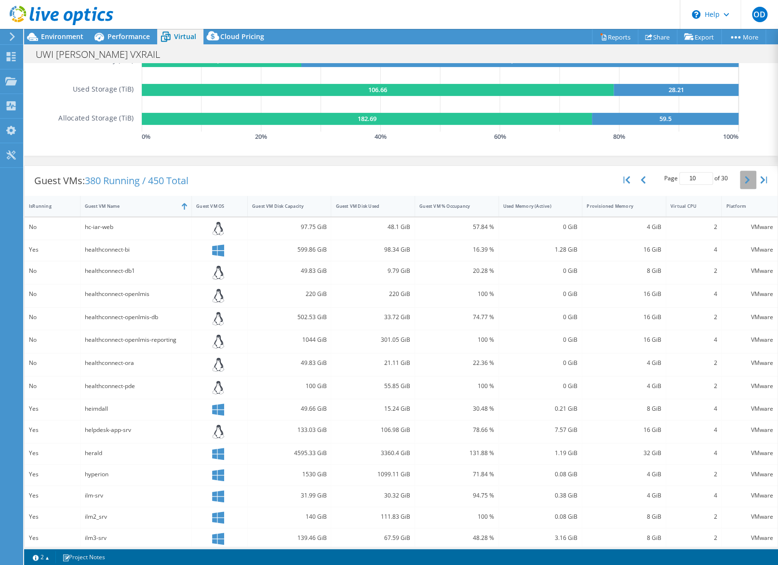
click at [609, 179] on icon "button" at bounding box center [747, 180] width 5 height 8
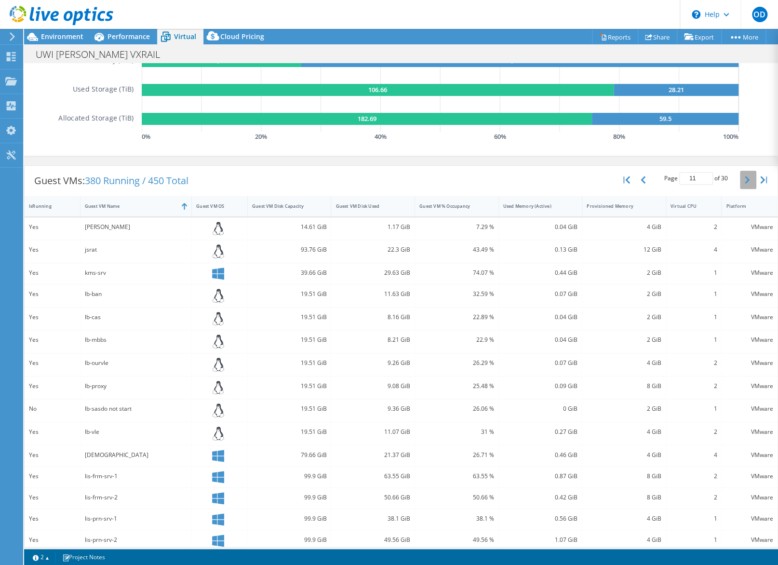
click at [609, 179] on icon "button" at bounding box center [747, 180] width 5 height 8
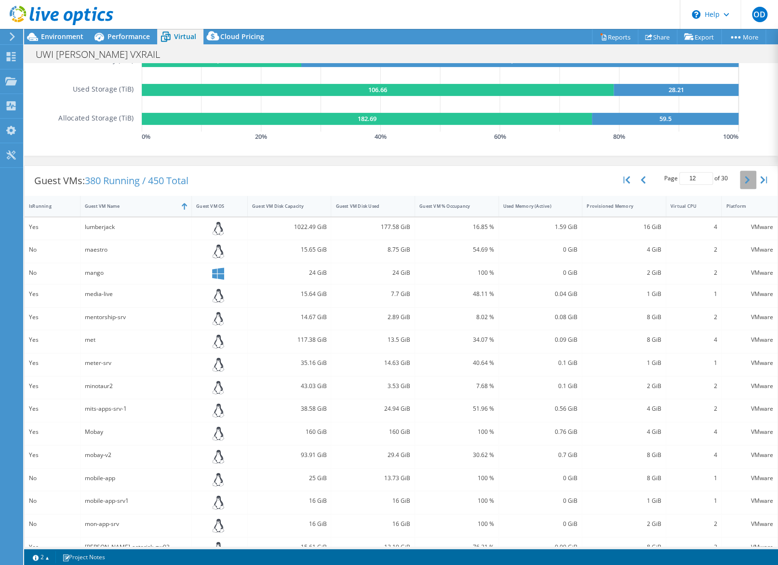
click at [609, 179] on icon "button" at bounding box center [747, 180] width 5 height 8
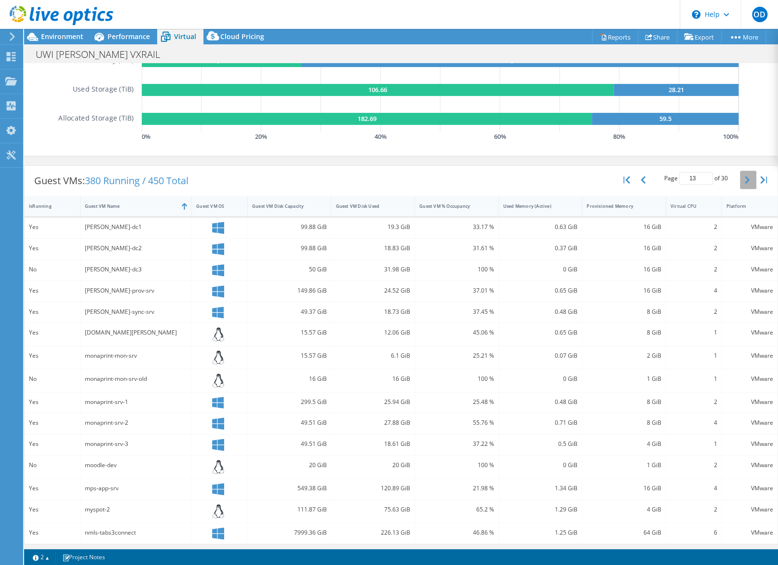
click at [609, 179] on icon "button" at bounding box center [747, 180] width 5 height 8
type input "14"
